Goal: Find specific page/section: Find specific page/section

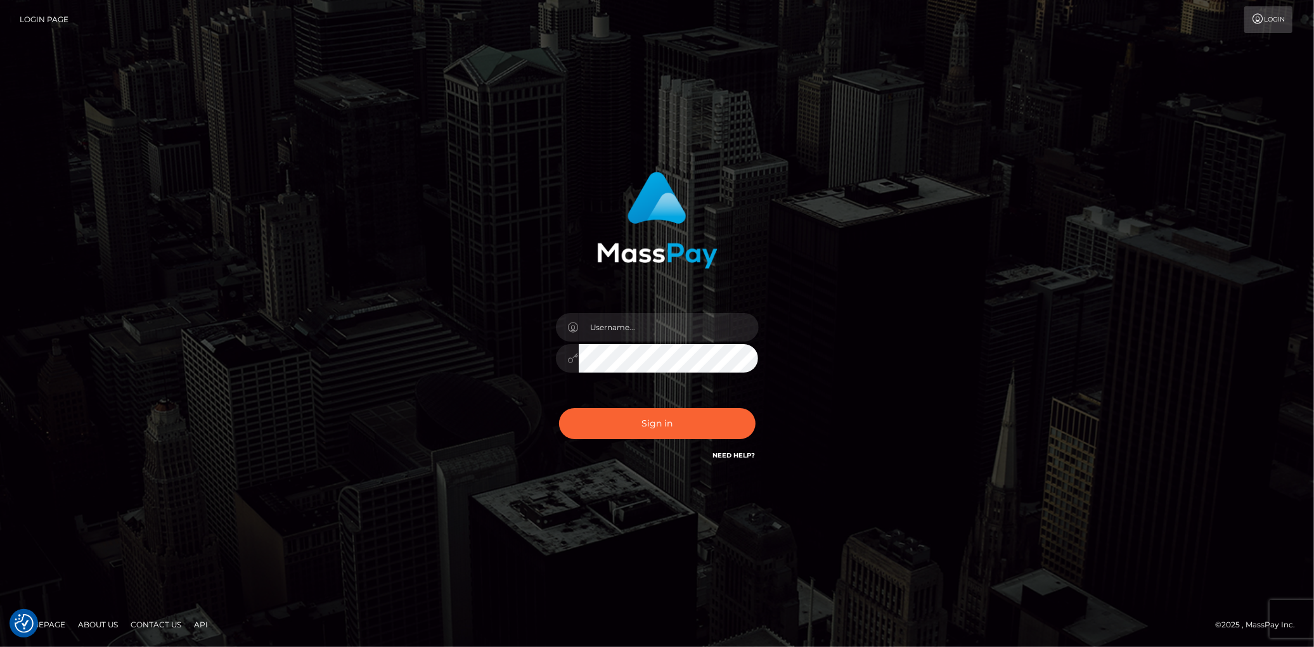
checkbox input "true"
type input "[PERSON_NAME]"
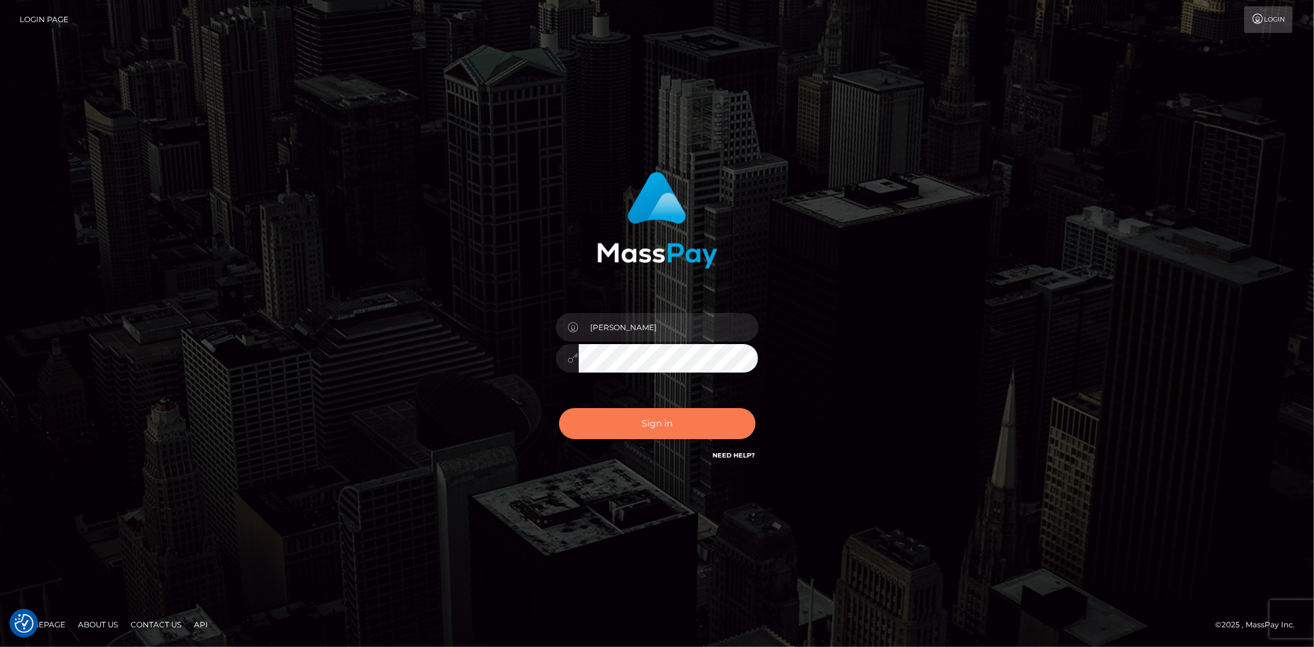
click at [646, 433] on button "Sign in" at bounding box center [657, 423] width 196 height 31
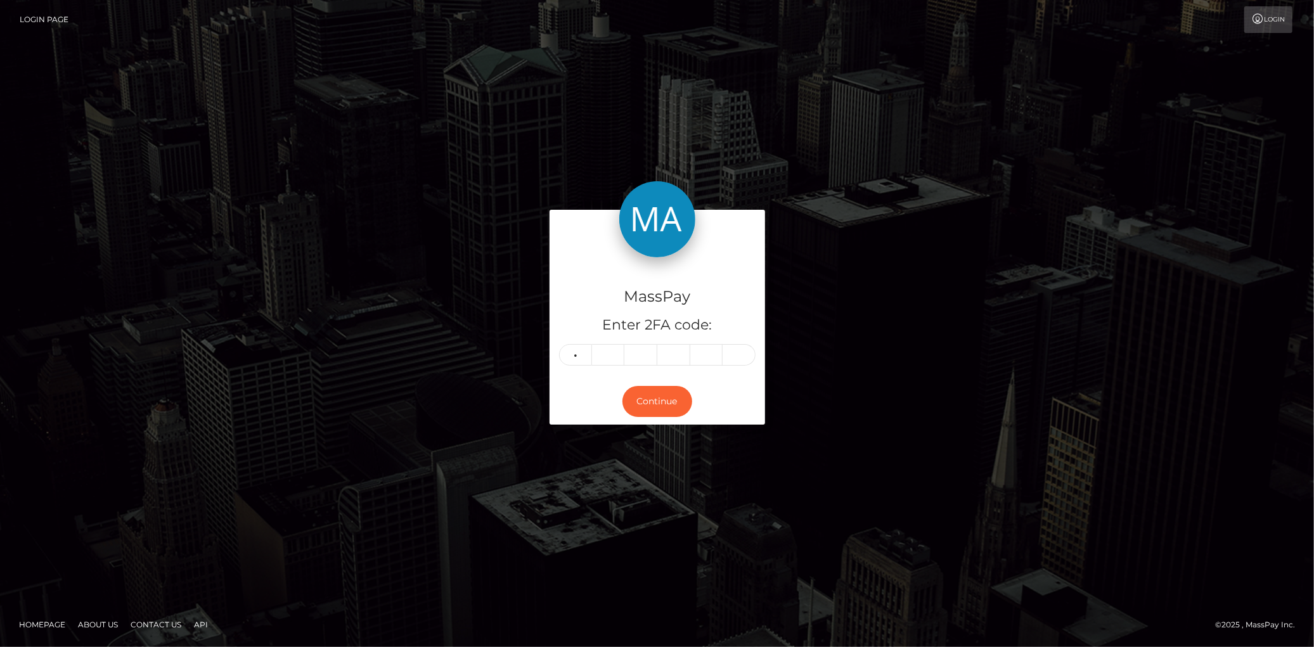
type input "8"
type input "1"
type input "8"
type input "2"
type input "8"
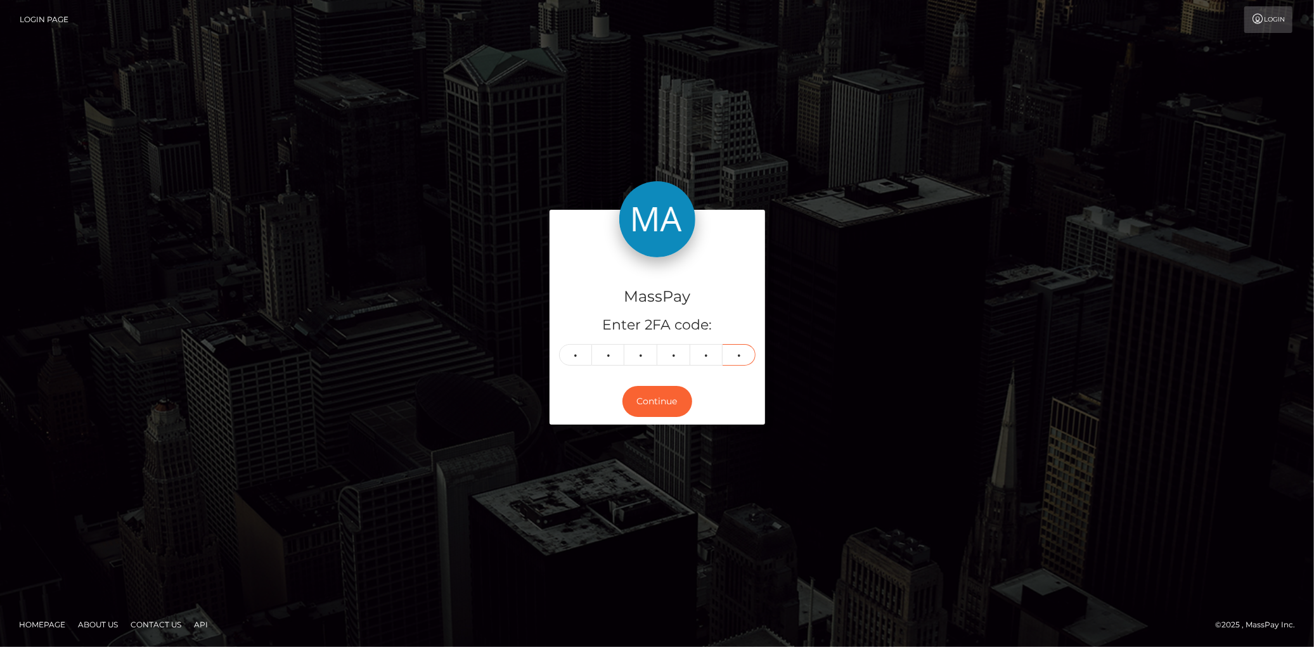
type input "1"
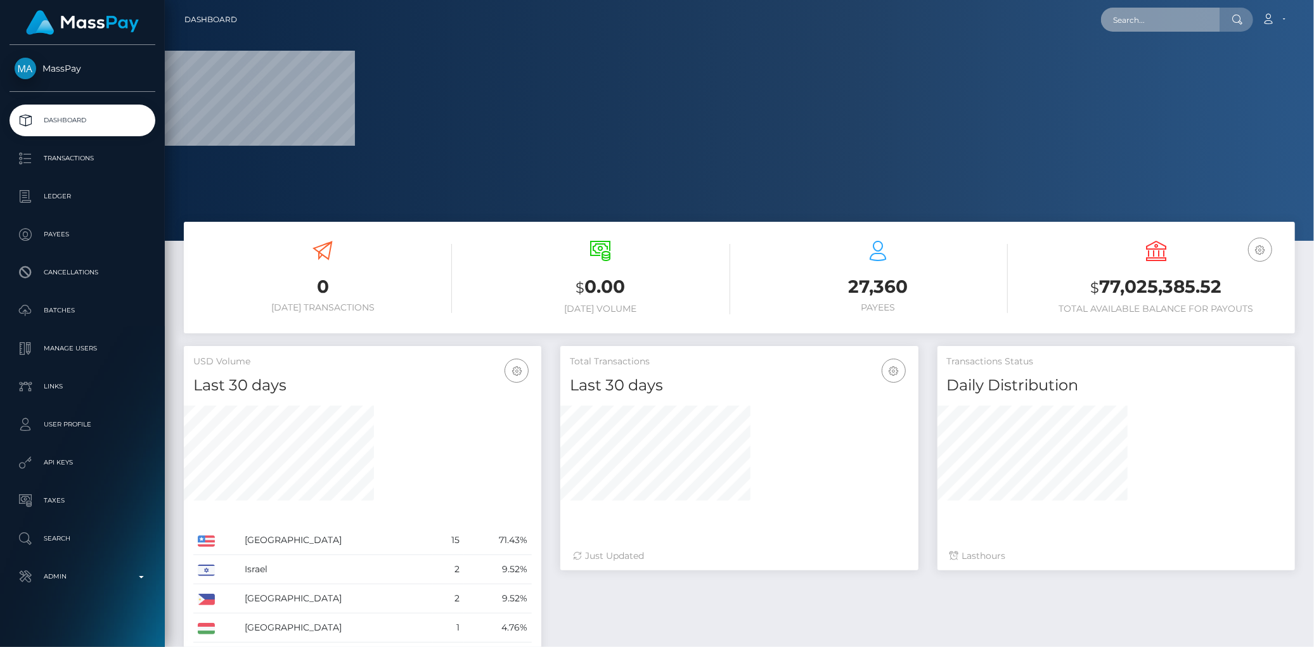
click at [1138, 11] on input "text" at bounding box center [1160, 20] width 119 height 24
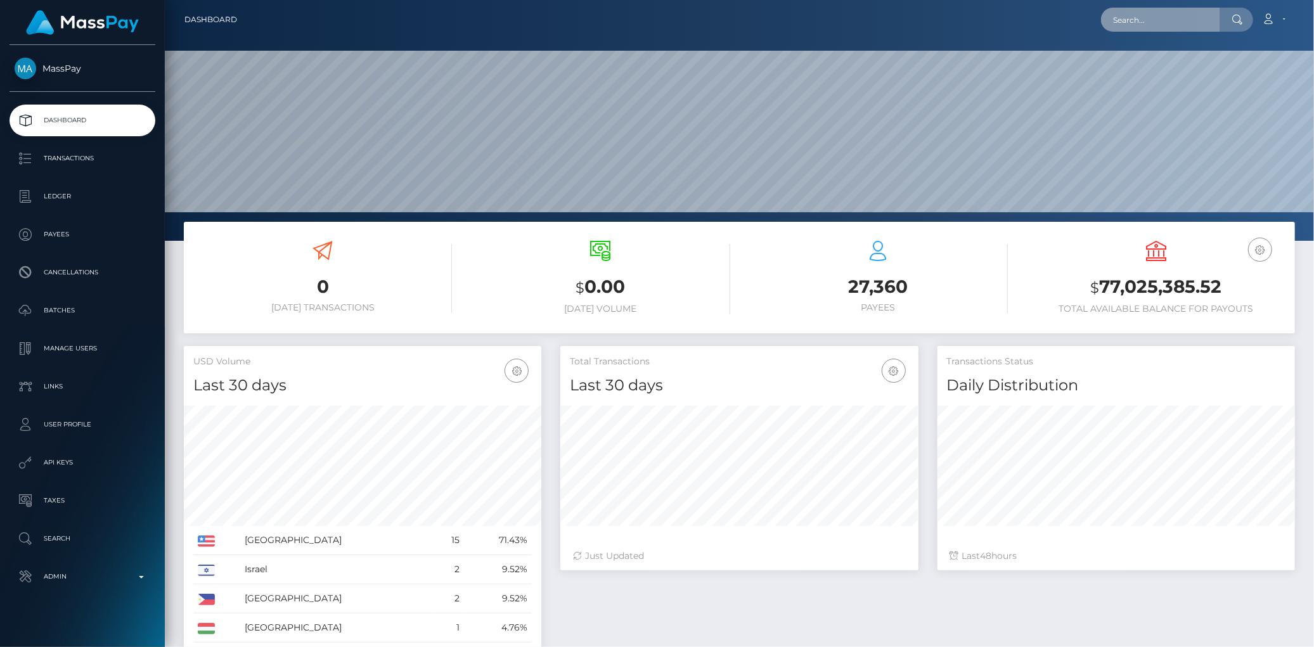
scroll to position [224, 357]
paste input "98347a0c-f47d-4e12-88f8-ac20b85980f3"
type input "98347a0c-f47d-4e12-88f8-ac20b85980f3"
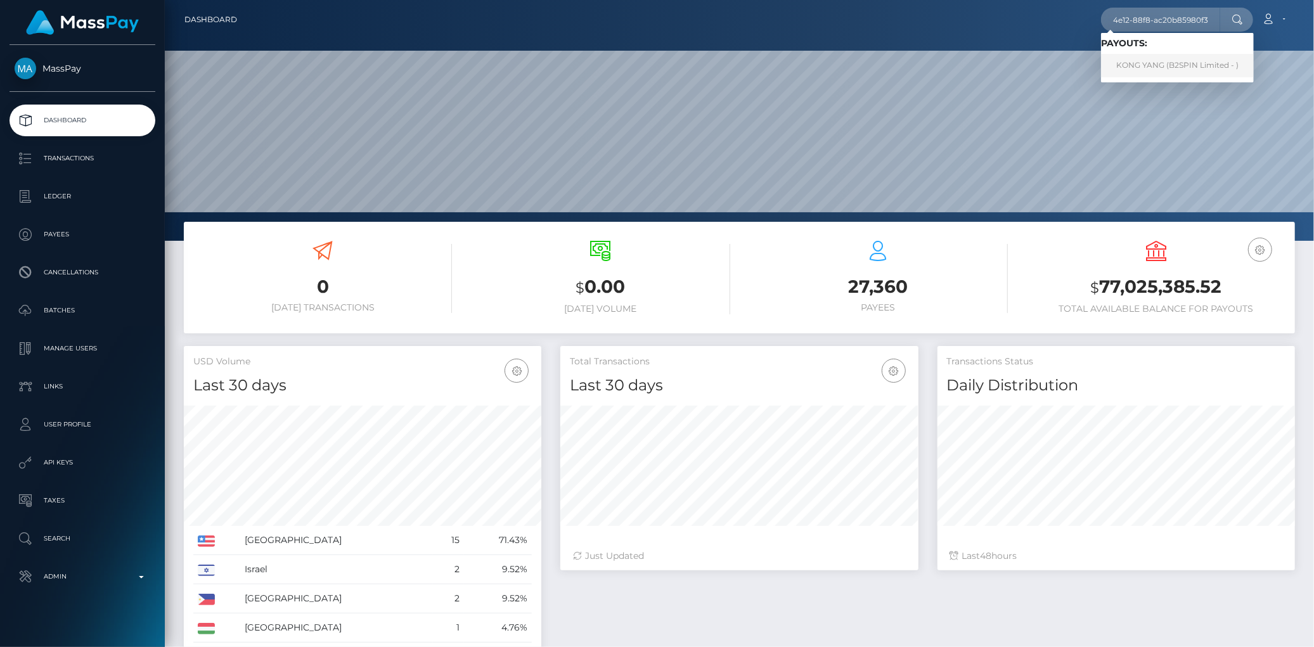
click at [1139, 66] on link "KONG YANG (B2SPIN Limited - )" at bounding box center [1177, 65] width 153 height 23
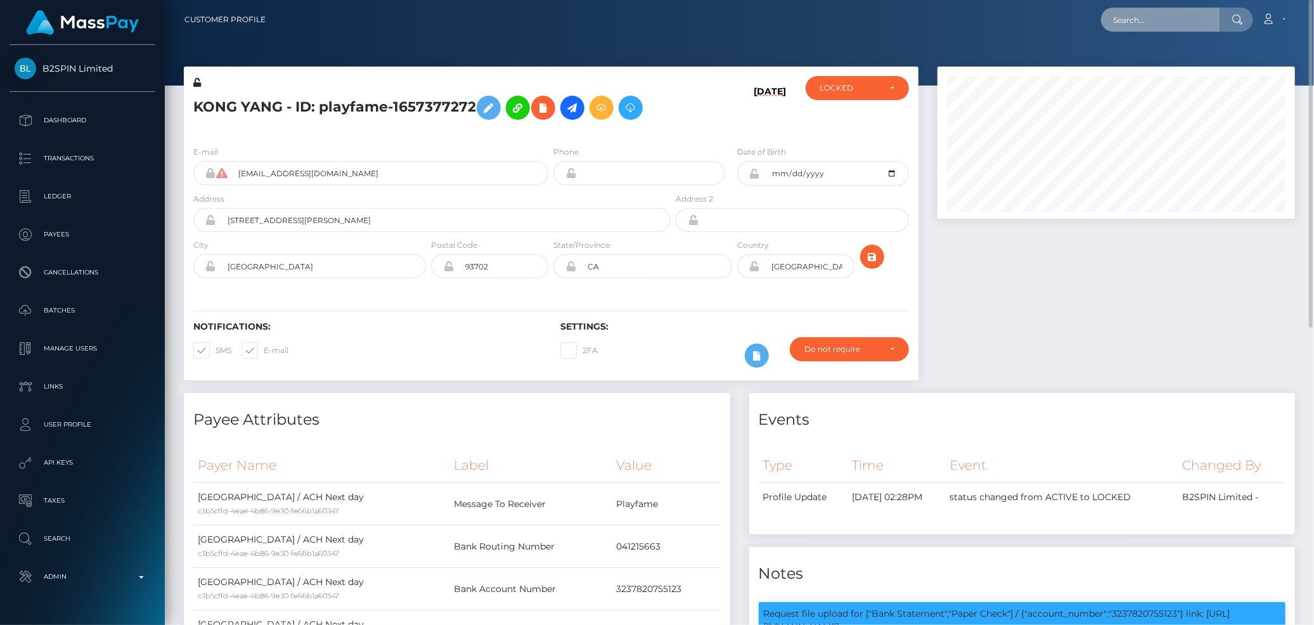
click at [1118, 25] on input "text" at bounding box center [1160, 20] width 119 height 24
paste input "[PERSON_NAME][EMAIL_ADDRESS][DOMAIN_NAME]"
type input "[PERSON_NAME][EMAIL_ADDRESS][DOMAIN_NAME]"
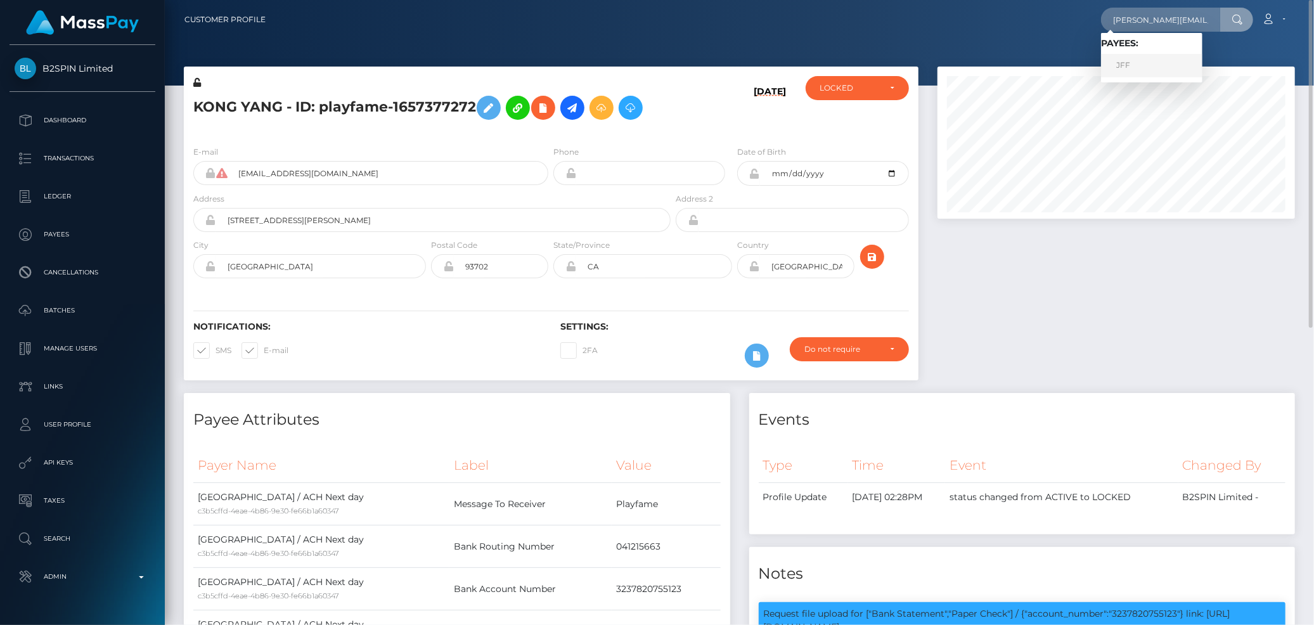
click at [1144, 61] on link "JFF" at bounding box center [1151, 65] width 101 height 23
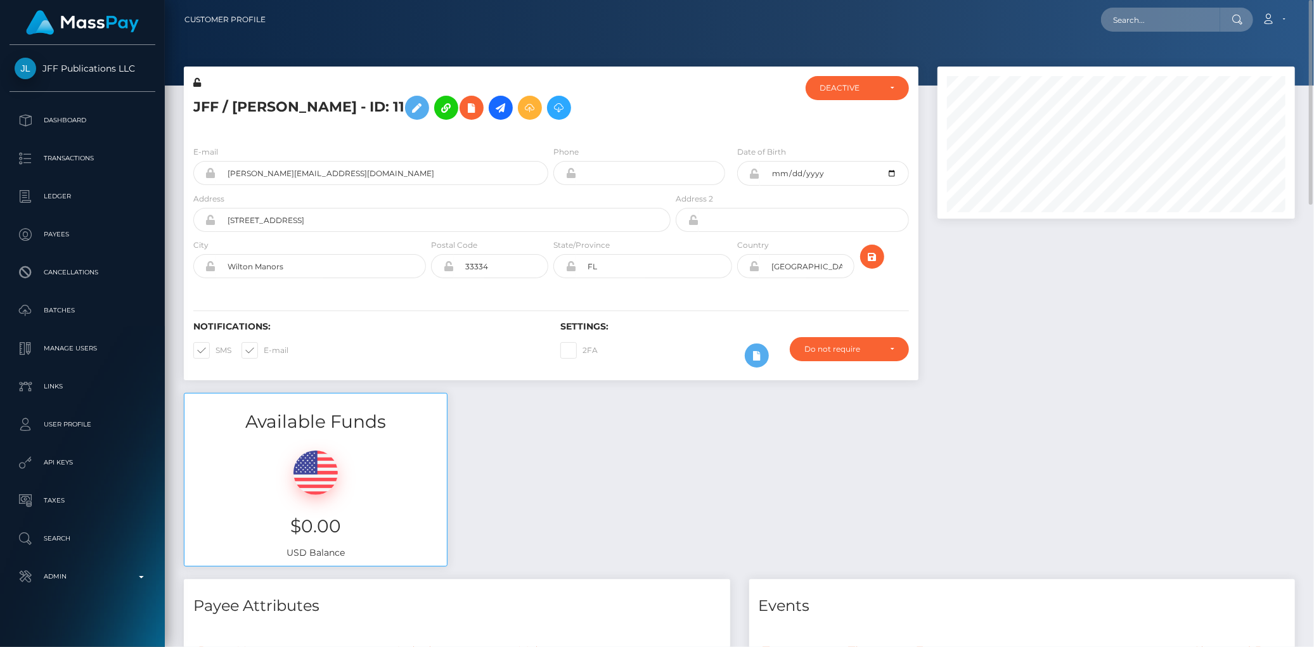
click at [1082, 39] on nav "Customer Profile Loading... Loading... Account" at bounding box center [739, 19] width 1149 height 39
click at [1124, 11] on input "text" at bounding box center [1160, 20] width 119 height 24
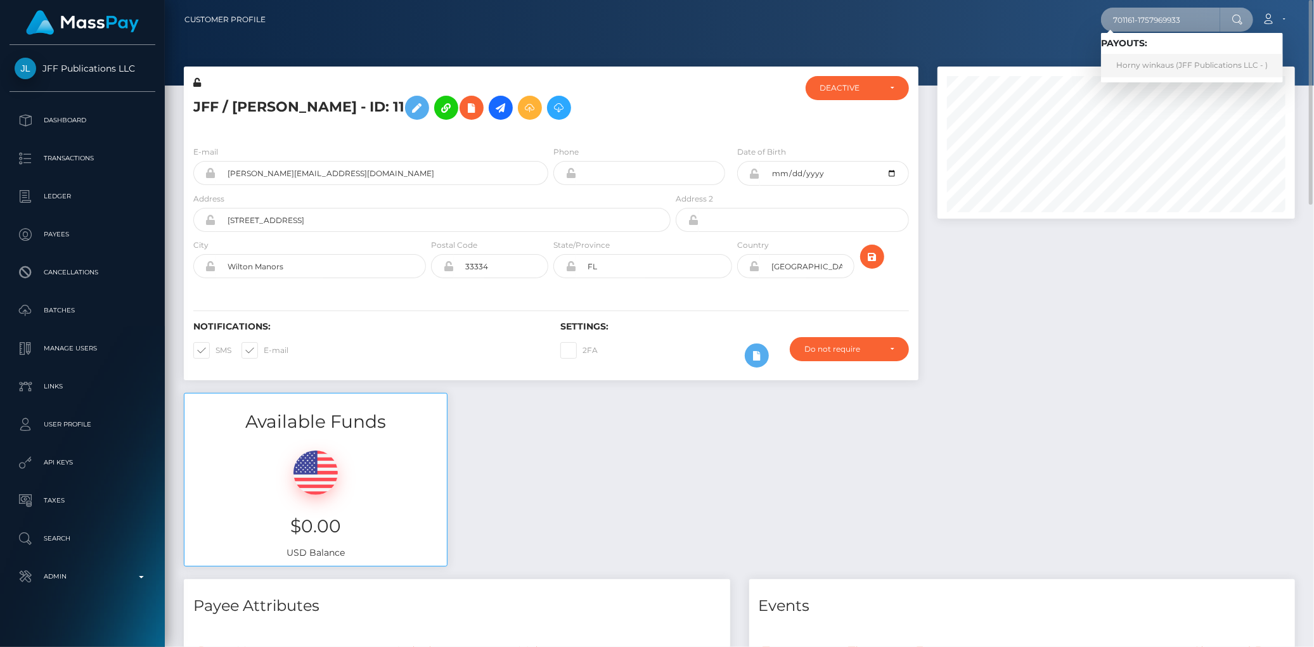
type input "701161-1757969933"
click at [1160, 65] on link "Horny winkaus (JFF Publications LLC - )" at bounding box center [1192, 65] width 182 height 23
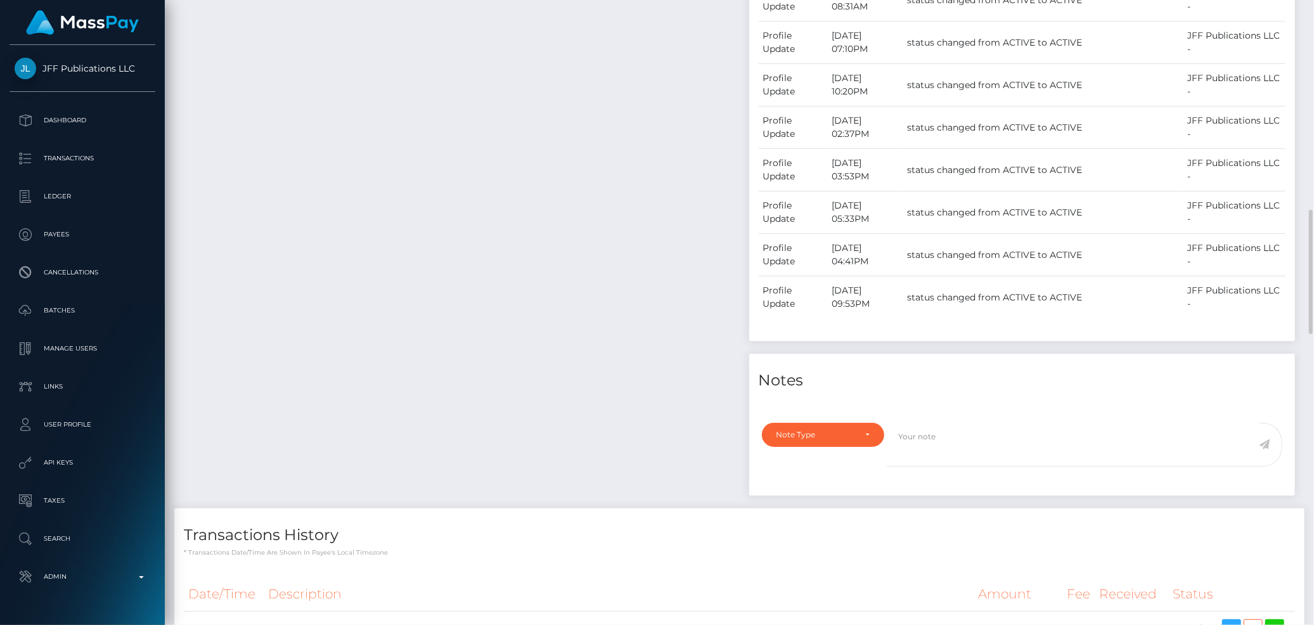
scroll to position [985, 0]
